Goal: Answer question/provide support

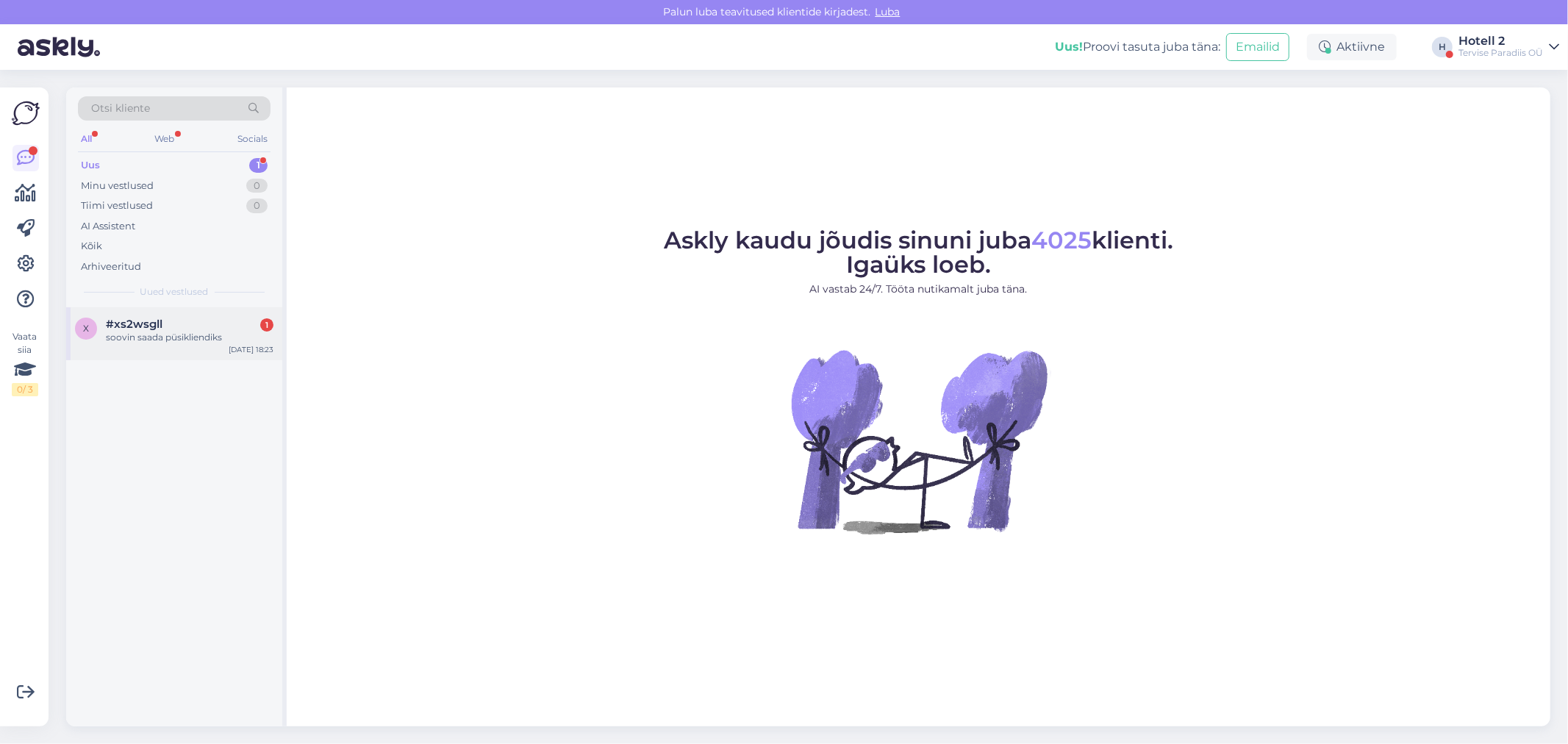
click at [141, 332] on div "soovin saada püsikliendiks" at bounding box center [190, 337] width 168 height 13
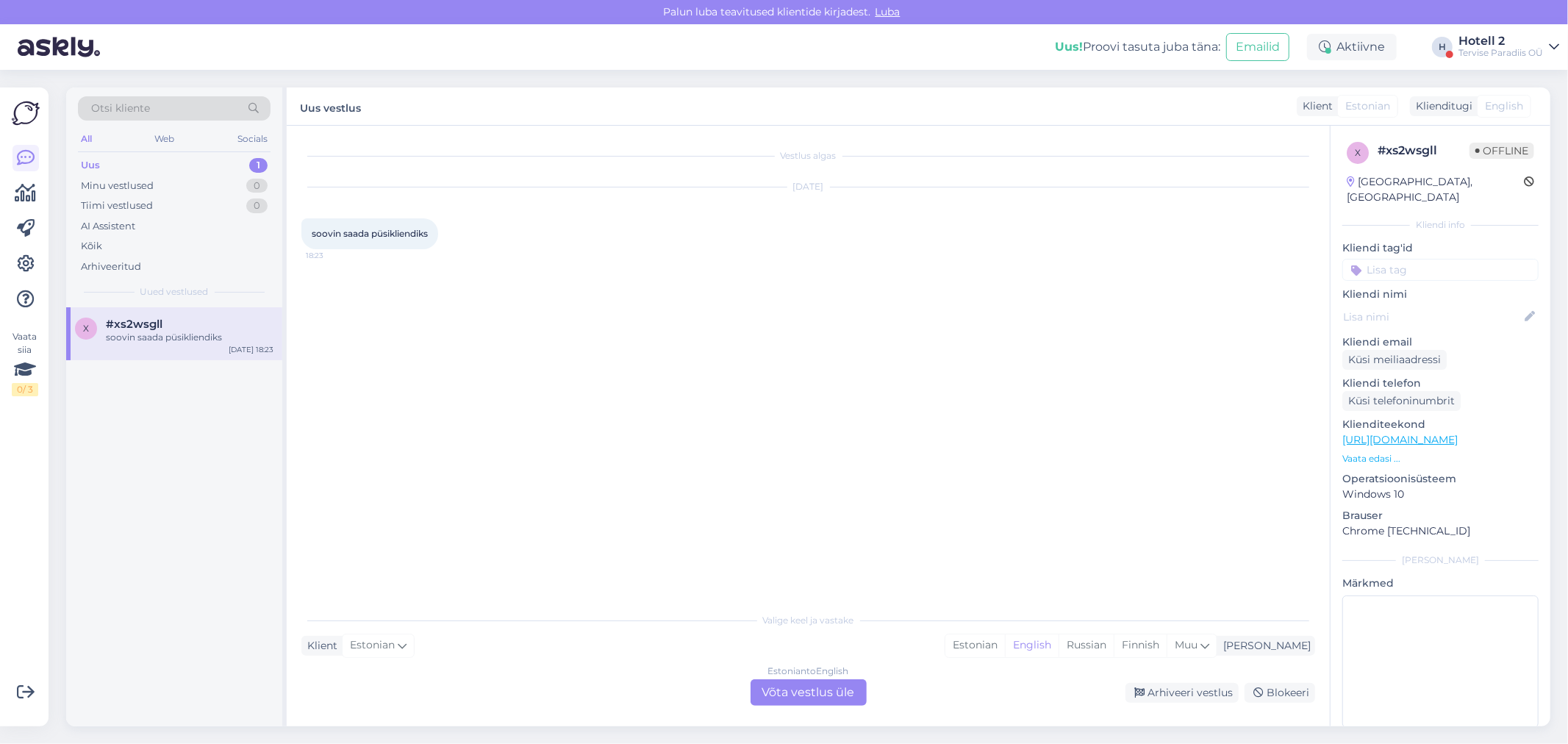
click at [779, 694] on div "Estonian to English Võta vestlus üle" at bounding box center [808, 693] width 116 height 26
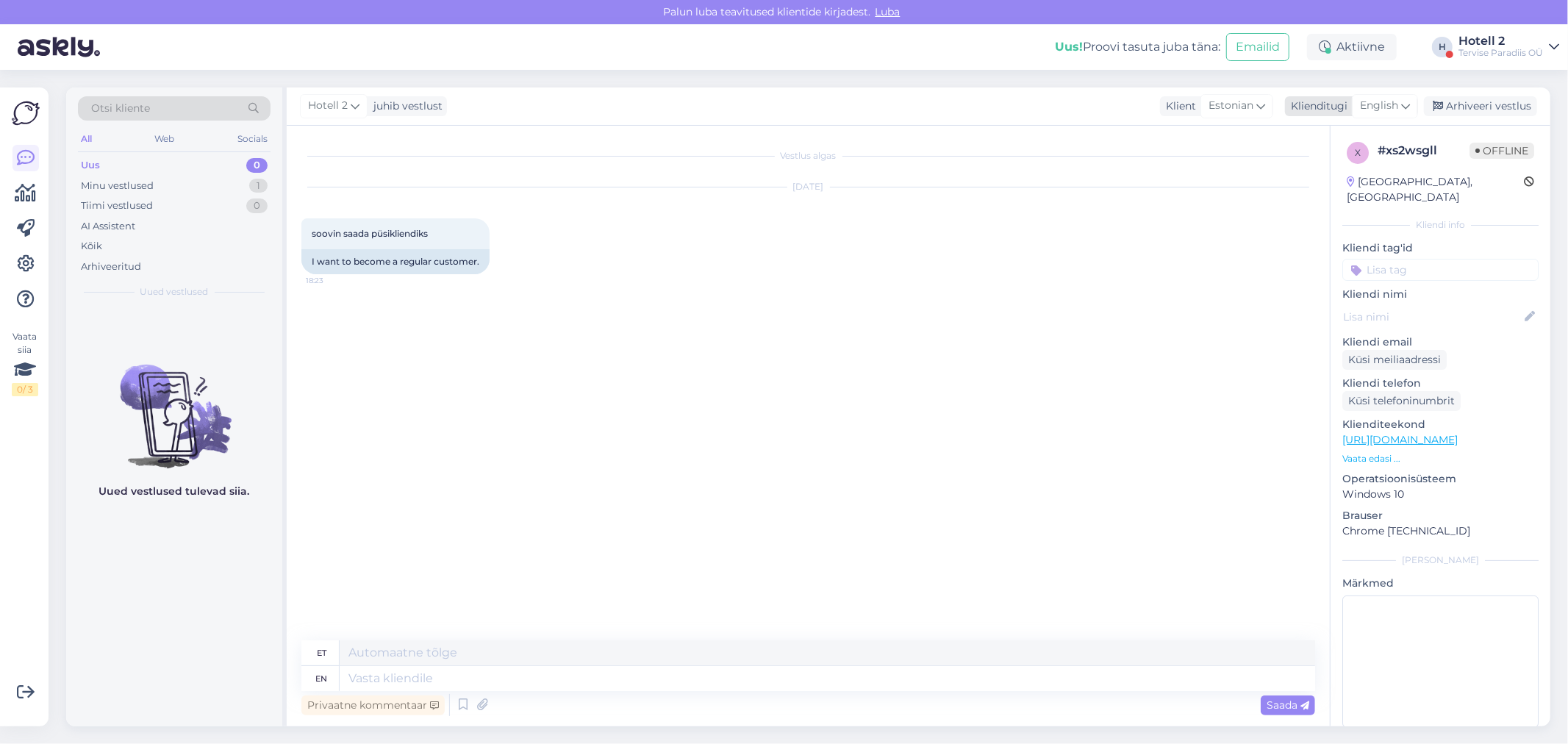
click at [1380, 104] on span "English" at bounding box center [1379, 105] width 38 height 17
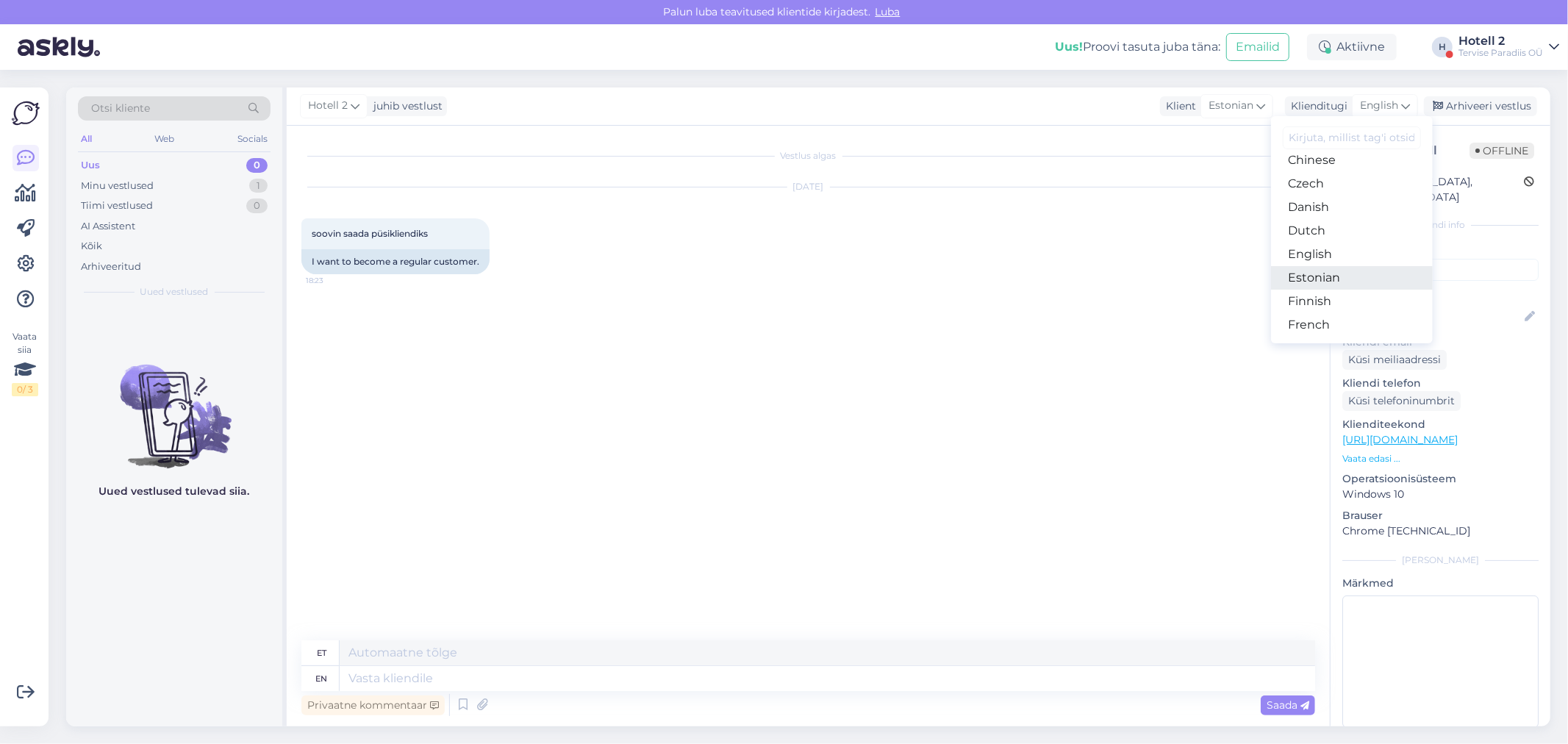
drag, startPoint x: 1314, startPoint y: 274, endPoint x: 1306, endPoint y: 282, distance: 11.3
click at [1314, 274] on link "Estonian" at bounding box center [1352, 278] width 162 height 23
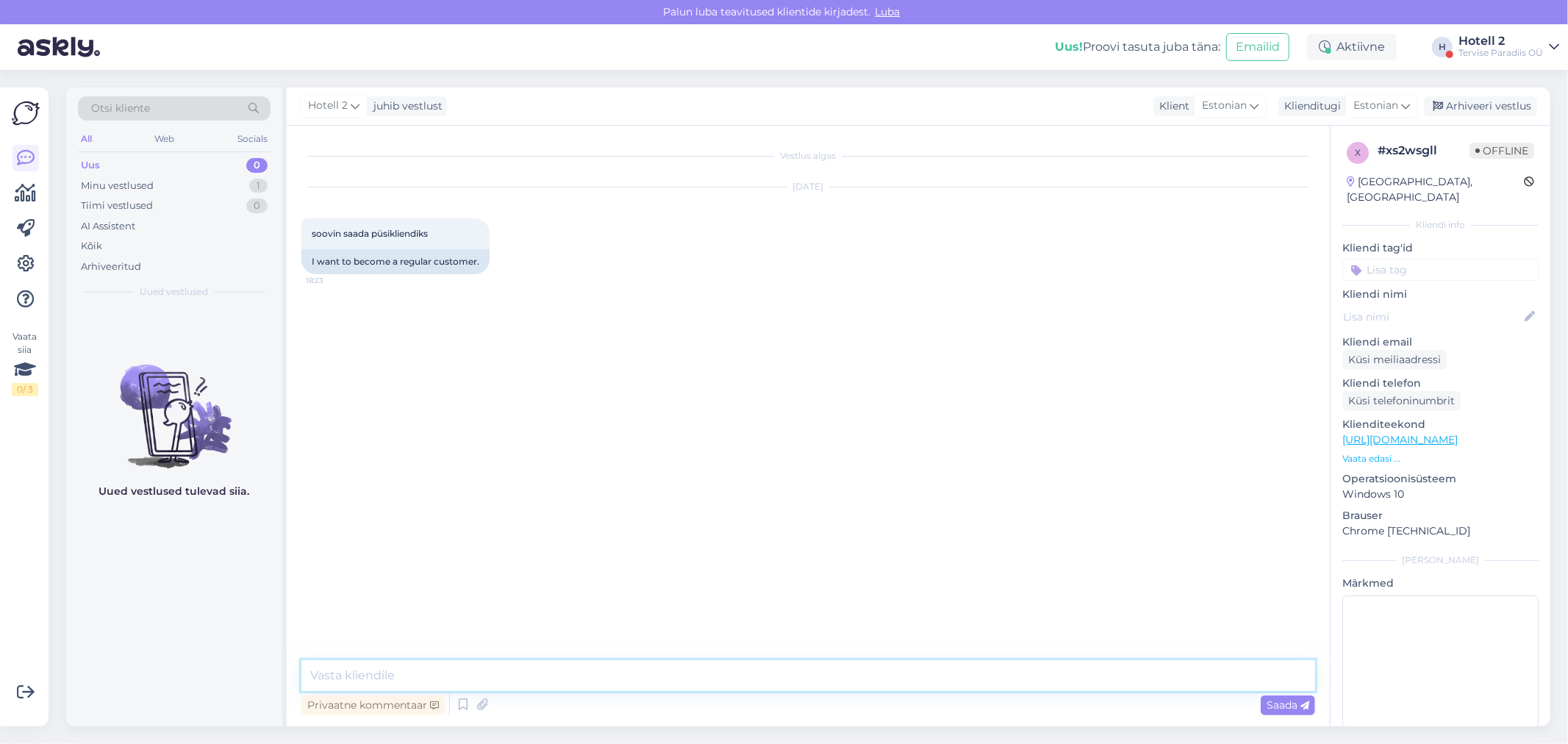
click at [397, 674] on textarea at bounding box center [807, 675] width 1014 height 30
click at [375, 677] on textarea "Tere õhtuust! Meil hetkel ei ole püsikliendiprogrammi." at bounding box center [807, 675] width 1014 height 30
type textarea "Tere õhtust! Meil hetkel ei ole püsikliendiprogrammi."
click at [1303, 702] on icon at bounding box center [1304, 706] width 9 height 9
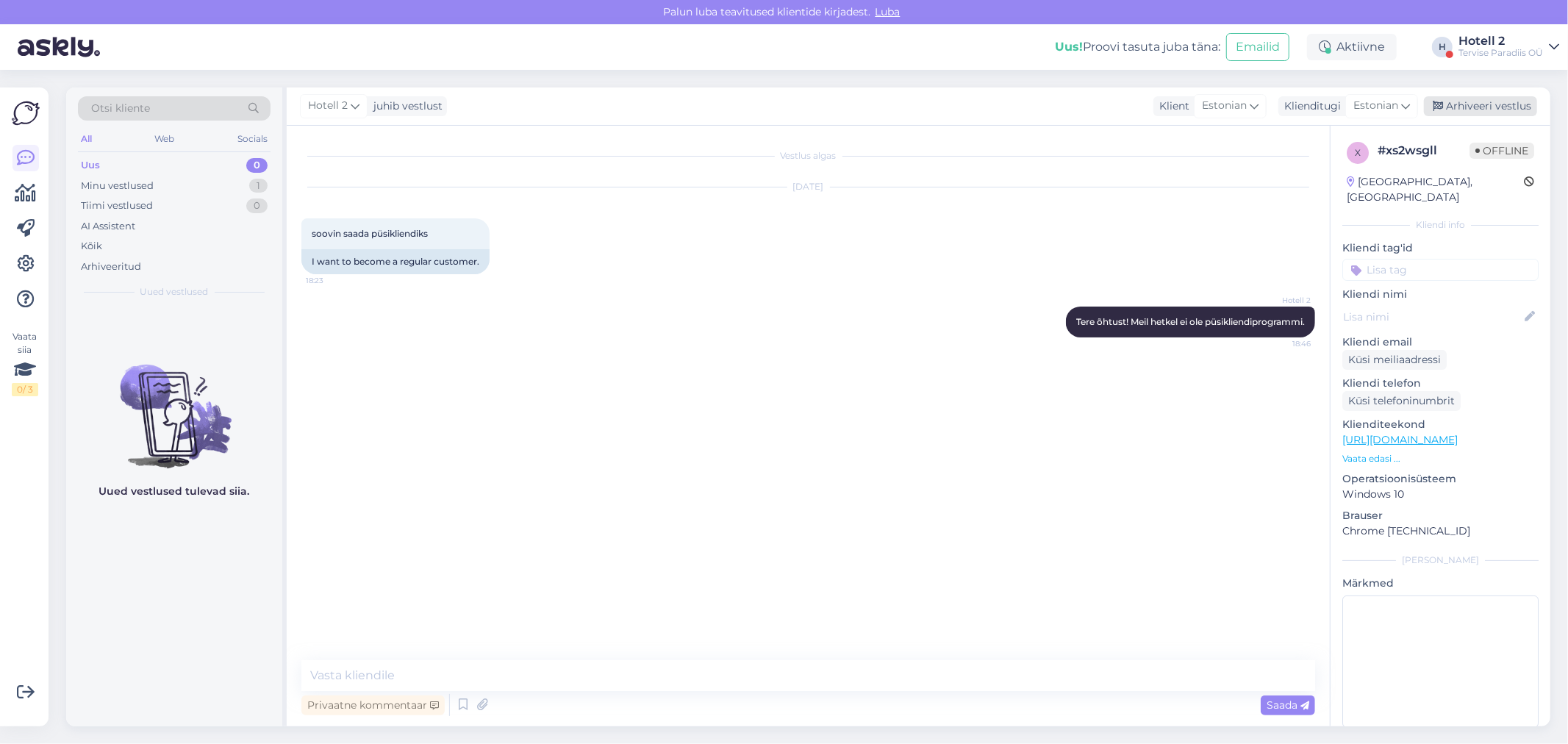
click at [1490, 102] on div "Arhiveeri vestlus" at bounding box center [1480, 106] width 113 height 20
